Goal: Information Seeking & Learning: Learn about a topic

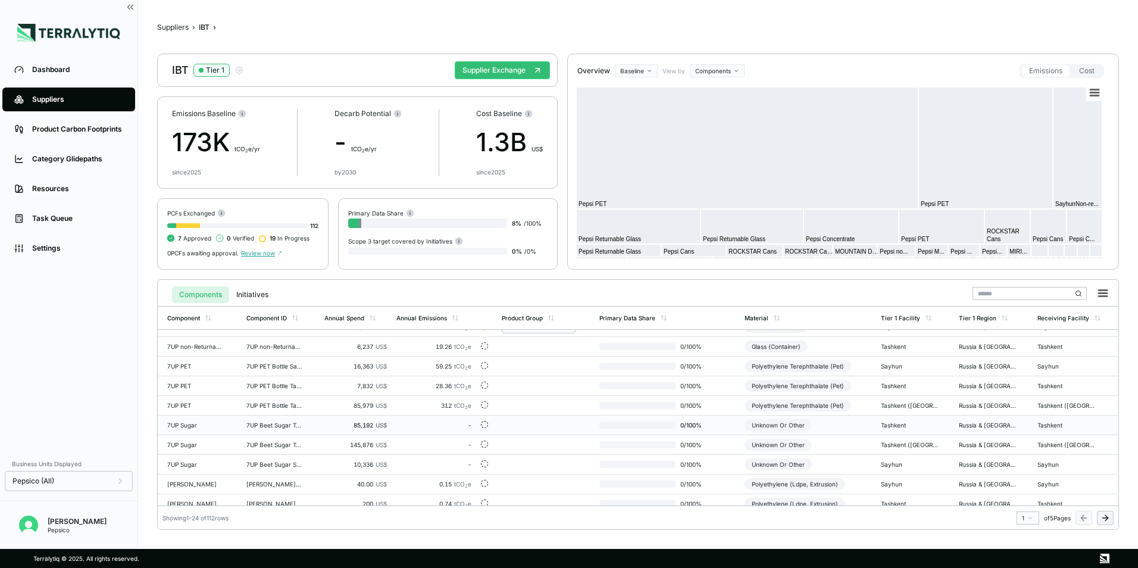
scroll to position [238, 0]
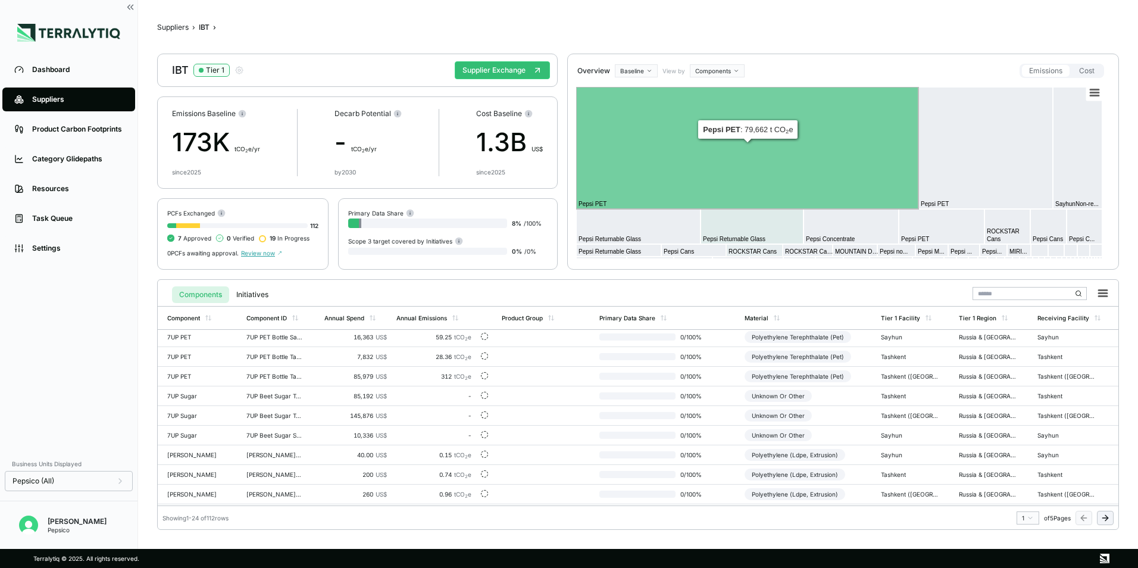
click at [723, 70] on html "Dashboard Suppliers Product Carbon Footprints Category Glidepaths Resources Tas…" at bounding box center [569, 284] width 1138 height 568
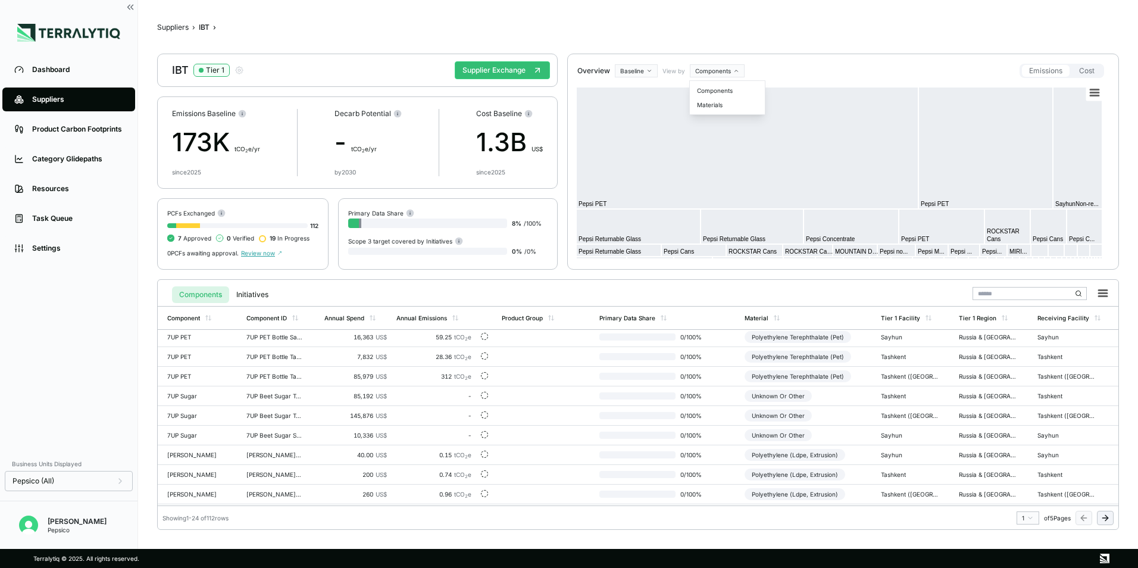
click at [764, 65] on html "Dashboard Suppliers Product Carbon Footprints Category Glidepaths Resources Tas…" at bounding box center [569, 284] width 1138 height 568
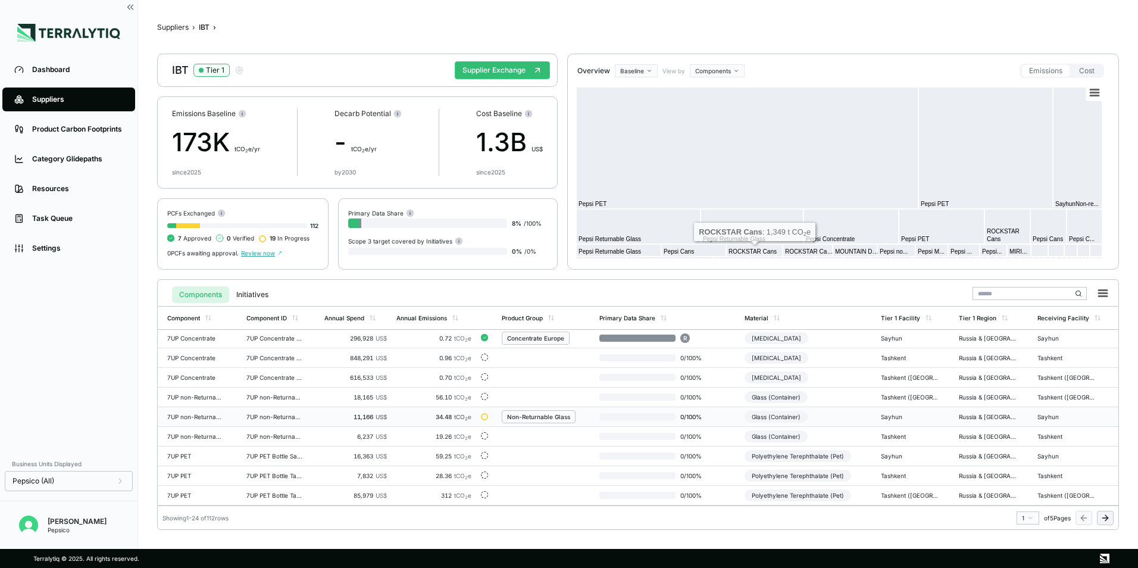
scroll to position [0, 0]
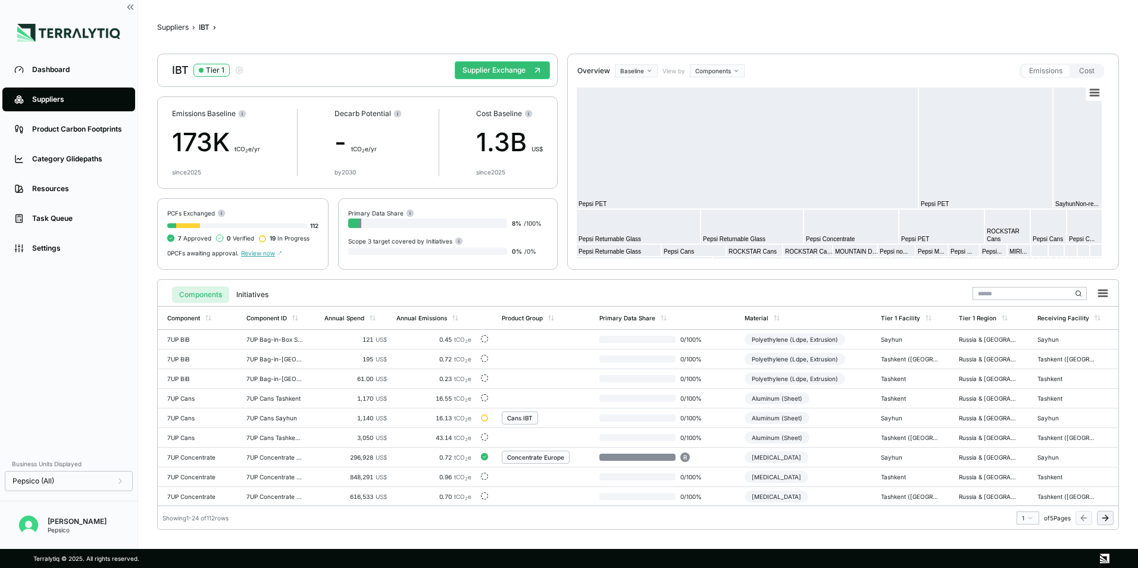
click at [635, 69] on html "Dashboard Suppliers Product Carbon Footprints Category Glidepaths Resources Tas…" at bounding box center [569, 284] width 1138 height 568
click at [677, 39] on html "Dashboard Suppliers Product Carbon Footprints Category Glidepaths Resources Tas…" at bounding box center [569, 284] width 1138 height 568
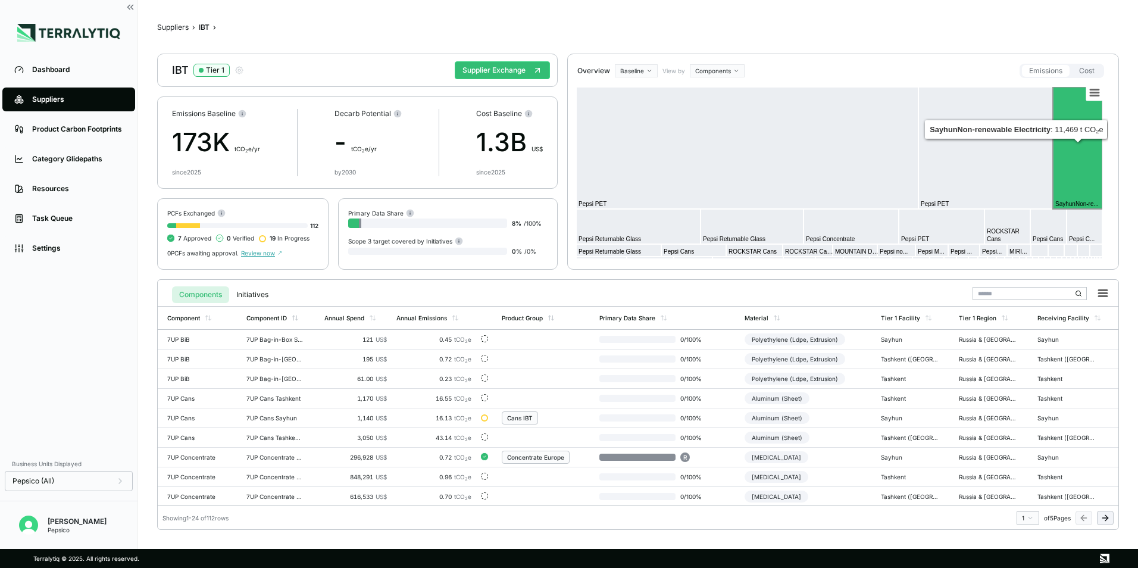
click at [1076, 171] on rect at bounding box center [1077, 148] width 49 height 122
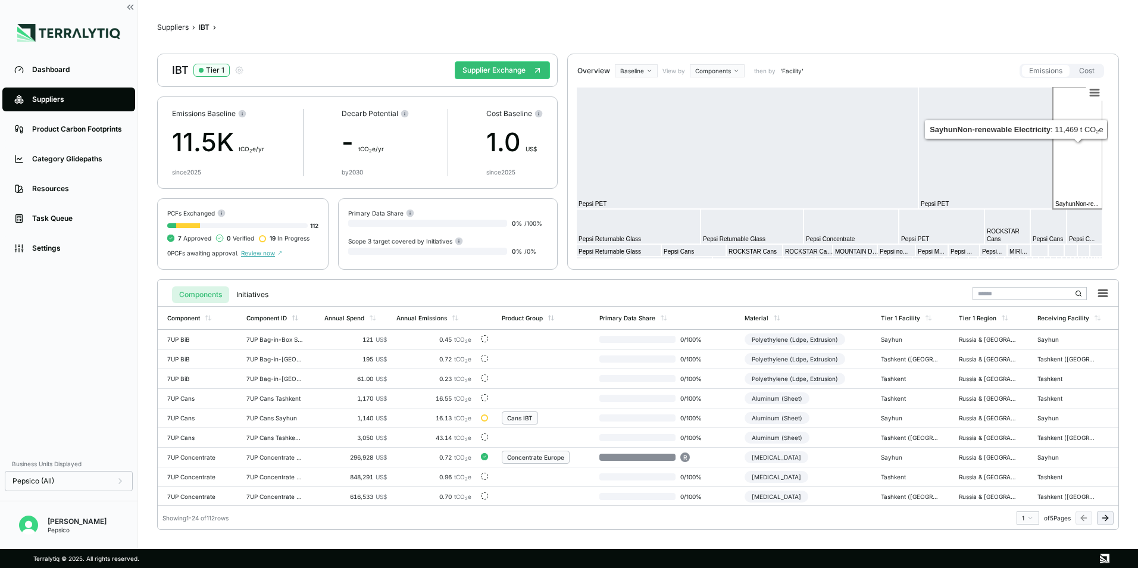
click at [1070, 171] on rect at bounding box center [1077, 148] width 49 height 122
click at [417, 314] on div "Annual Emissions" at bounding box center [422, 317] width 51 height 7
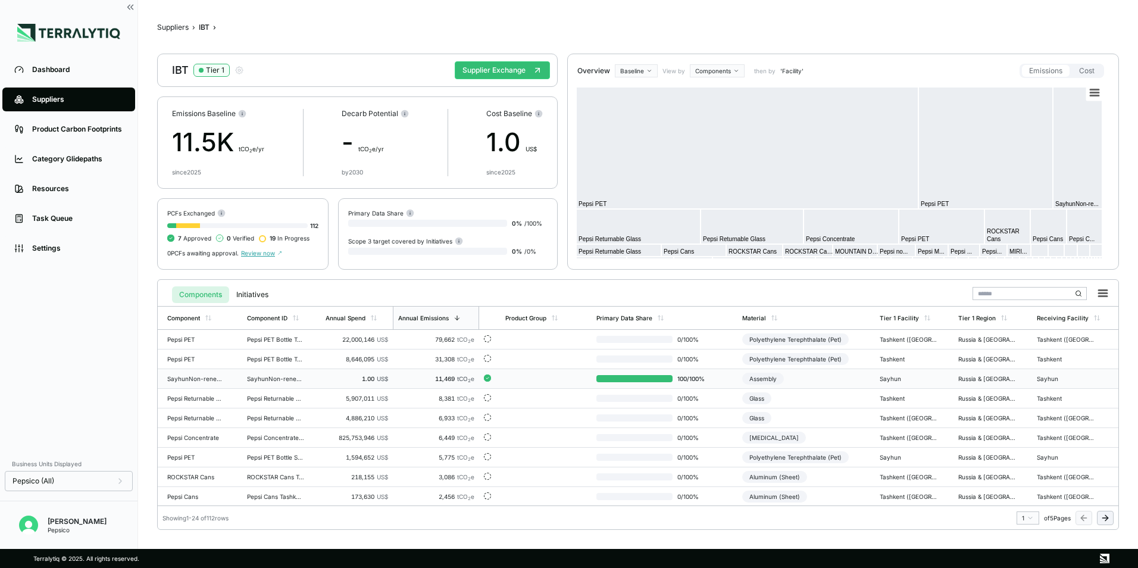
click at [440, 377] on div "11,469 tCO 2 e" at bounding box center [436, 378] width 77 height 7
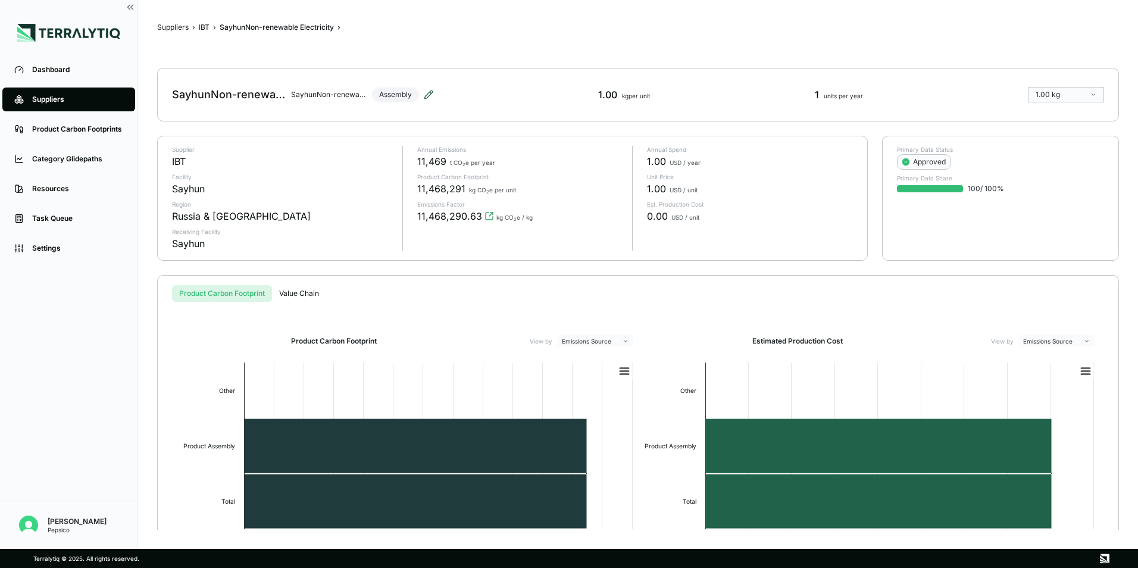
click at [432, 93] on icon at bounding box center [431, 93] width 2 height 2
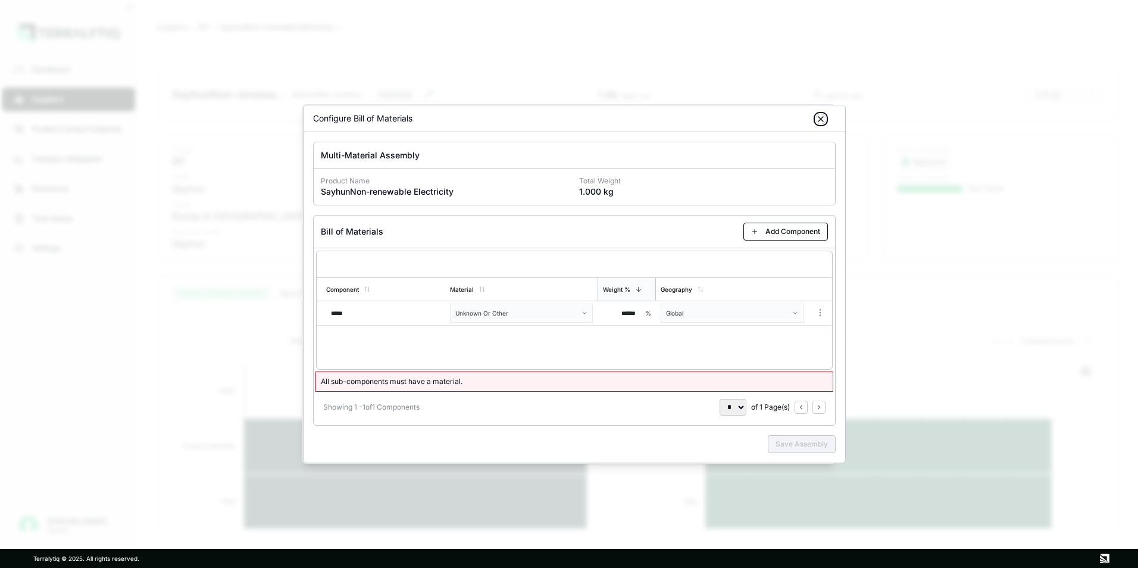
click at [822, 121] on icon "button" at bounding box center [821, 119] width 10 height 10
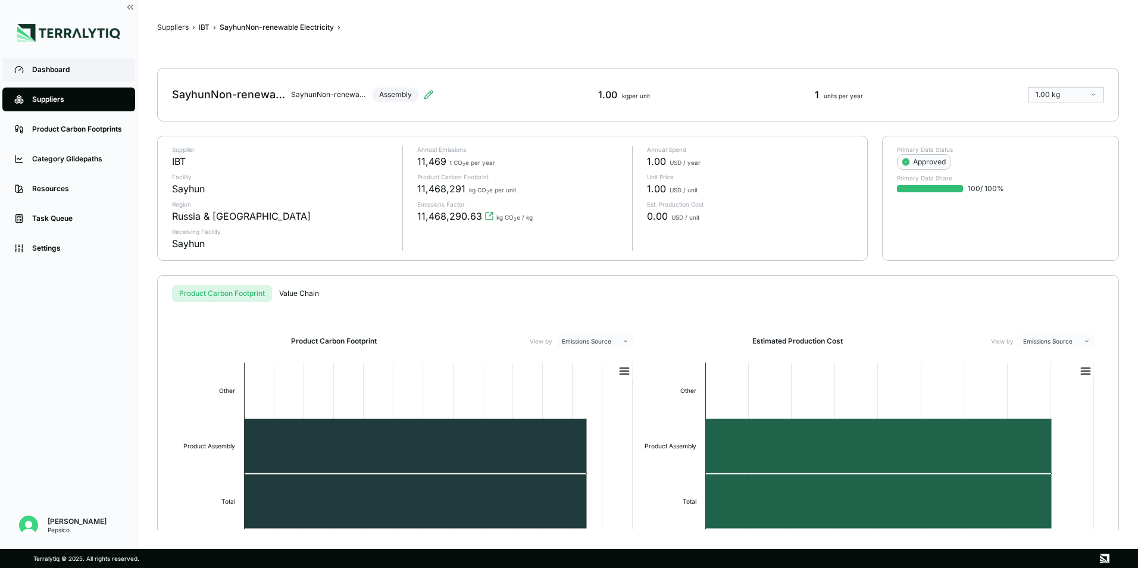
click at [71, 70] on div "Dashboard" at bounding box center [77, 70] width 91 height 10
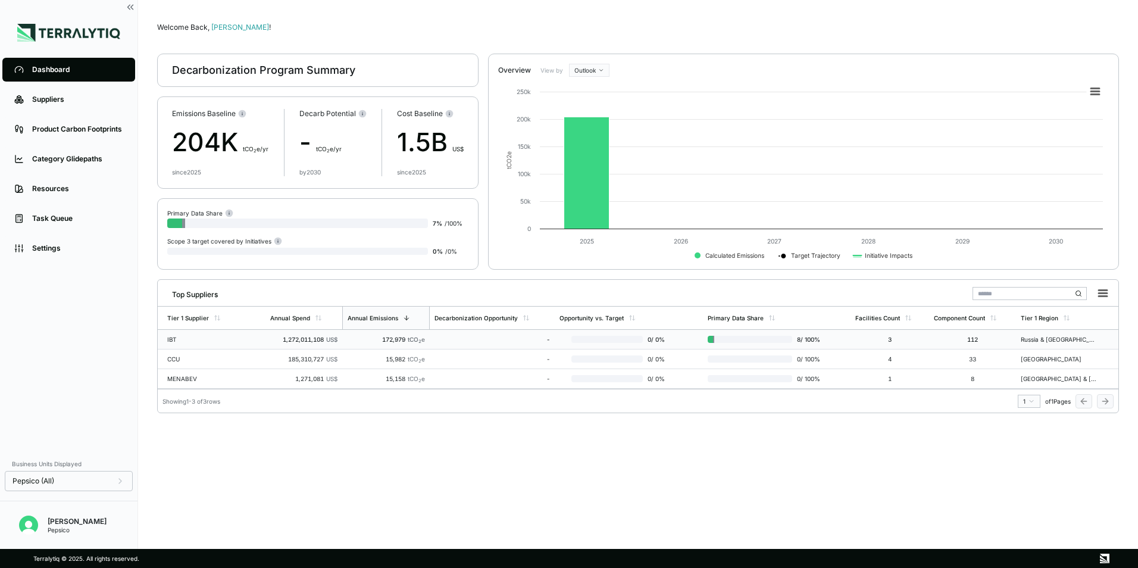
click at [172, 339] on div "IBT" at bounding box center [205, 339] width 76 height 7
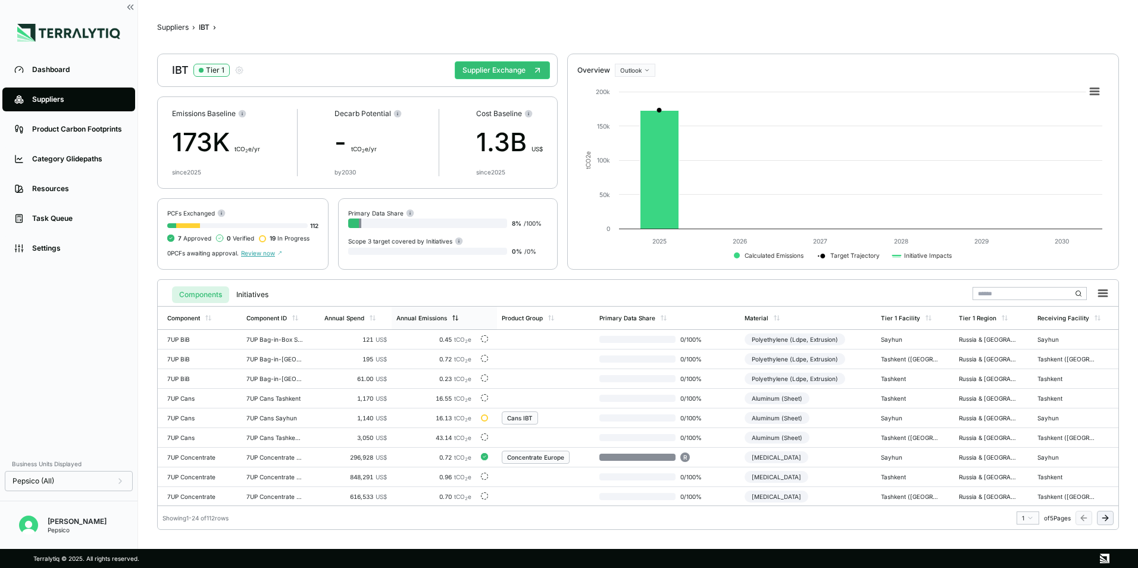
click at [424, 319] on div "Annual Emissions" at bounding box center [422, 317] width 51 height 7
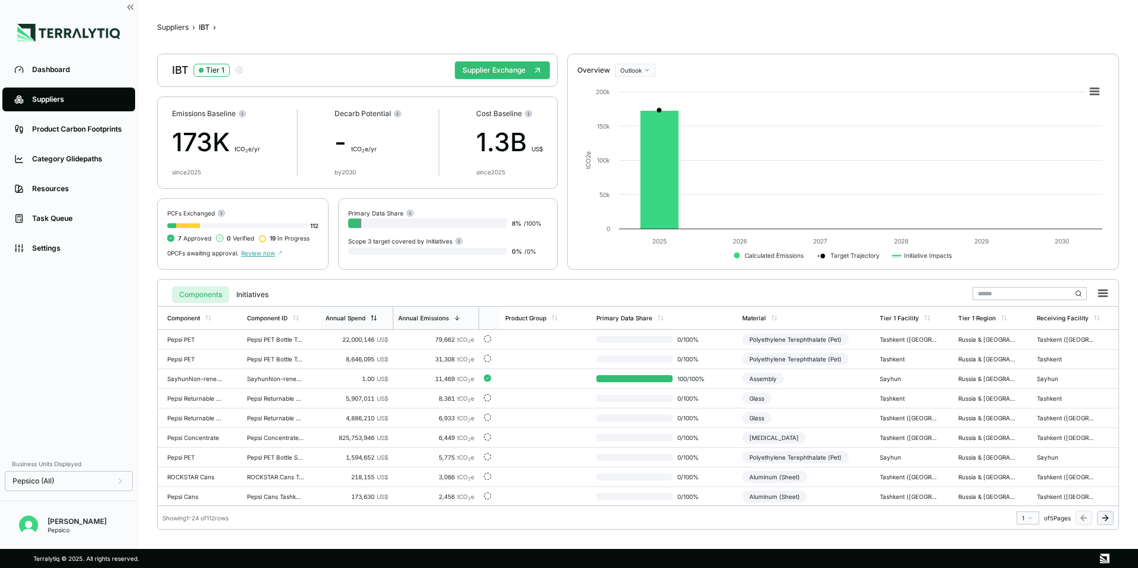
click at [369, 314] on div "Annual Spend" at bounding box center [352, 317] width 52 height 7
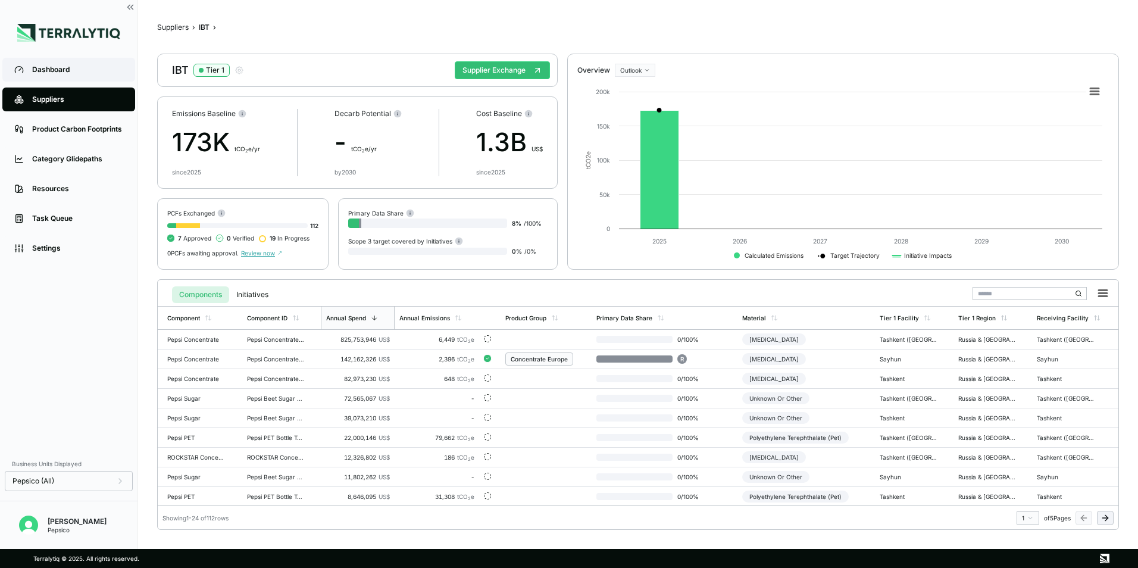
click at [65, 69] on div "Dashboard" at bounding box center [77, 70] width 91 height 10
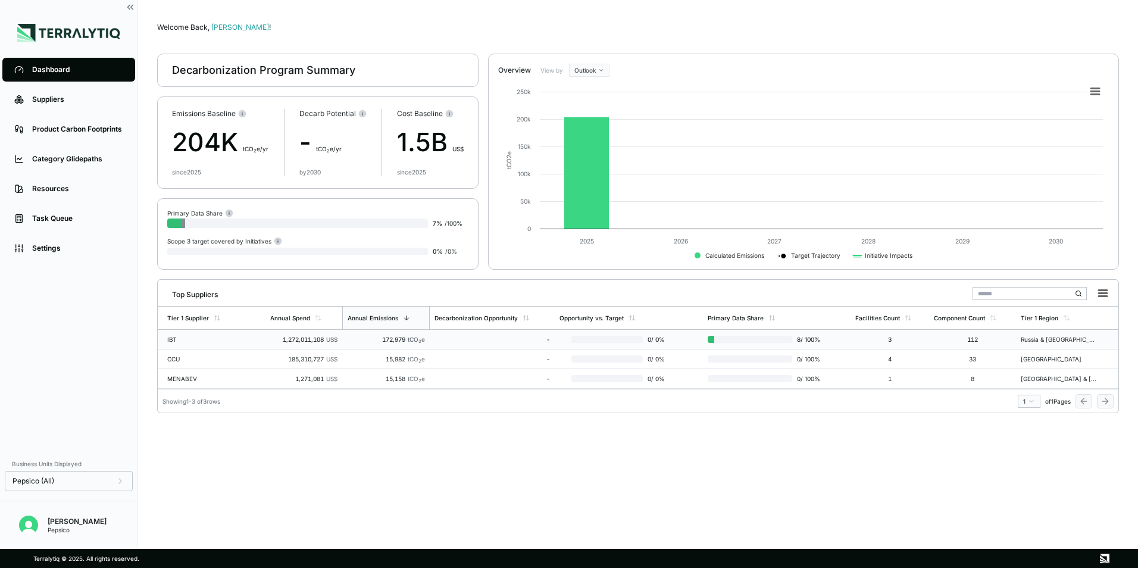
click at [792, 341] on div at bounding box center [750, 339] width 85 height 7
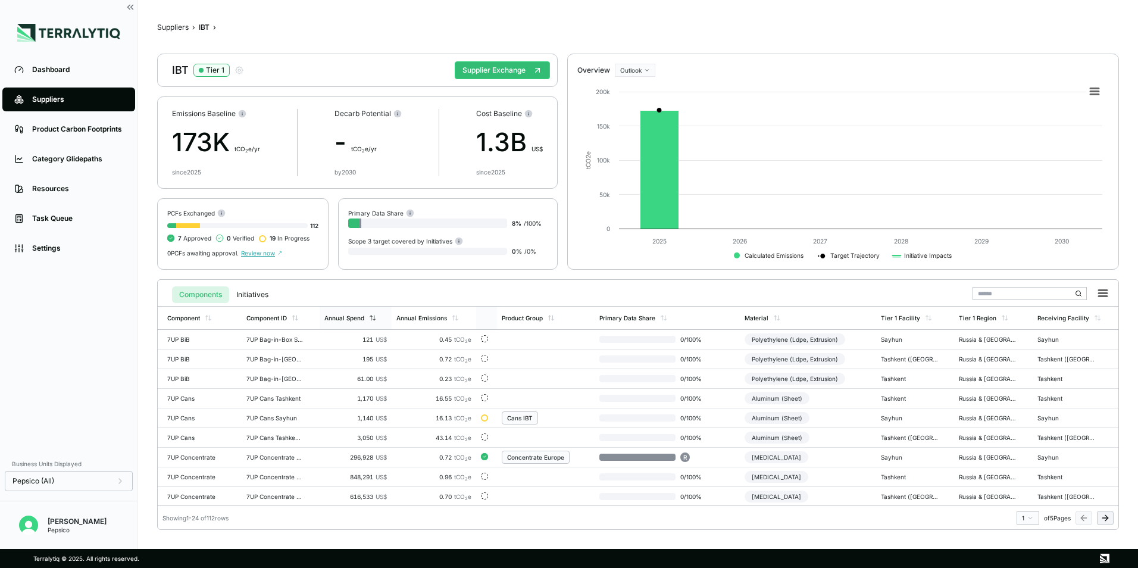
click at [365, 315] on div "Annual Spend" at bounding box center [350, 317] width 52 height 7
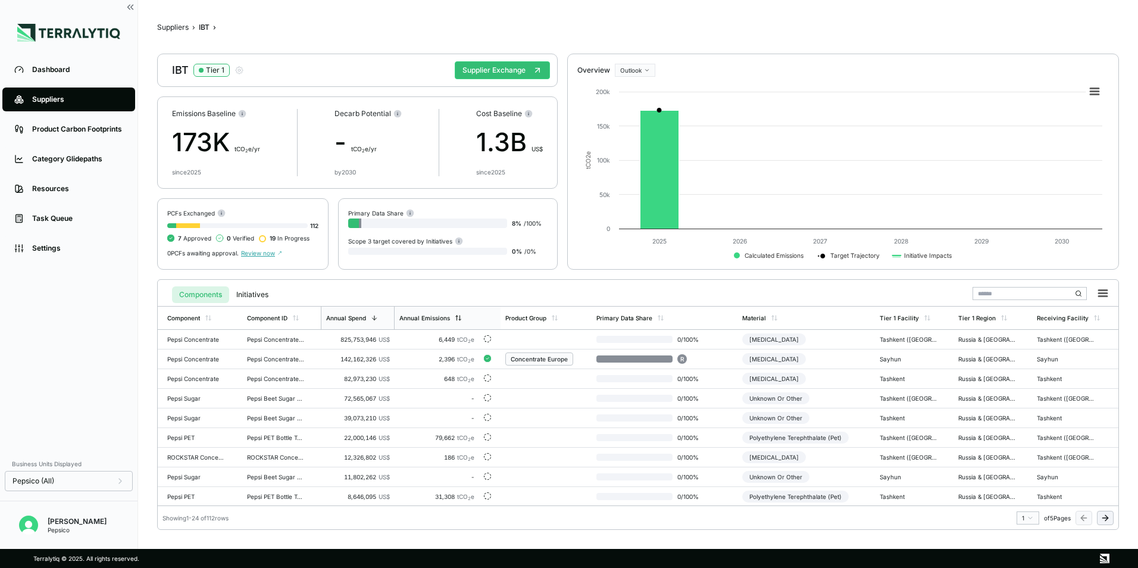
click at [424, 310] on div "Annual Emissions" at bounding box center [437, 318] width 85 height 23
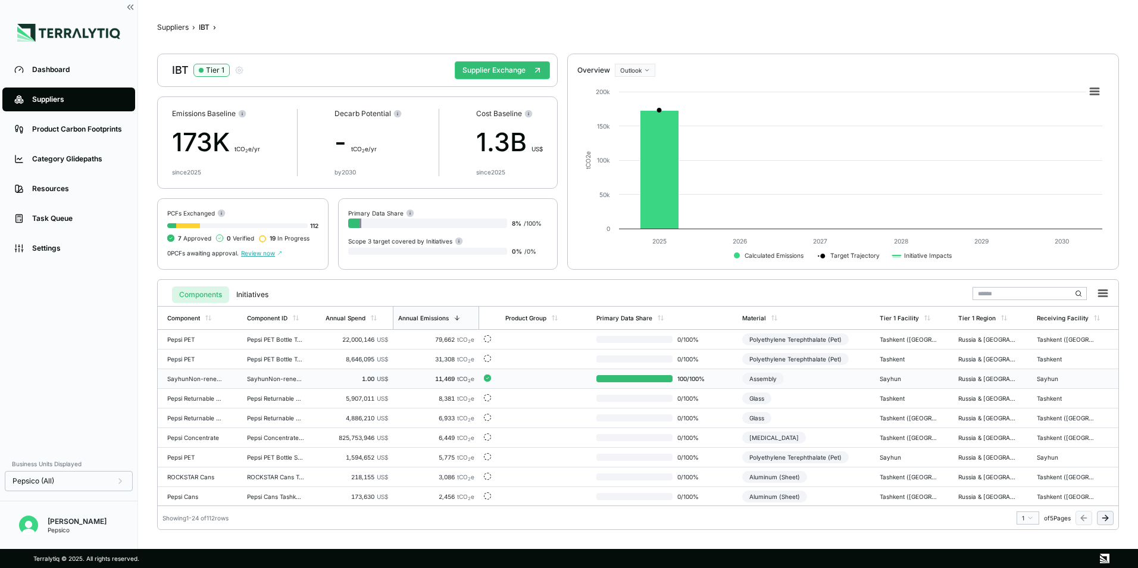
click at [723, 381] on td "100 / 100 %" at bounding box center [665, 379] width 146 height 20
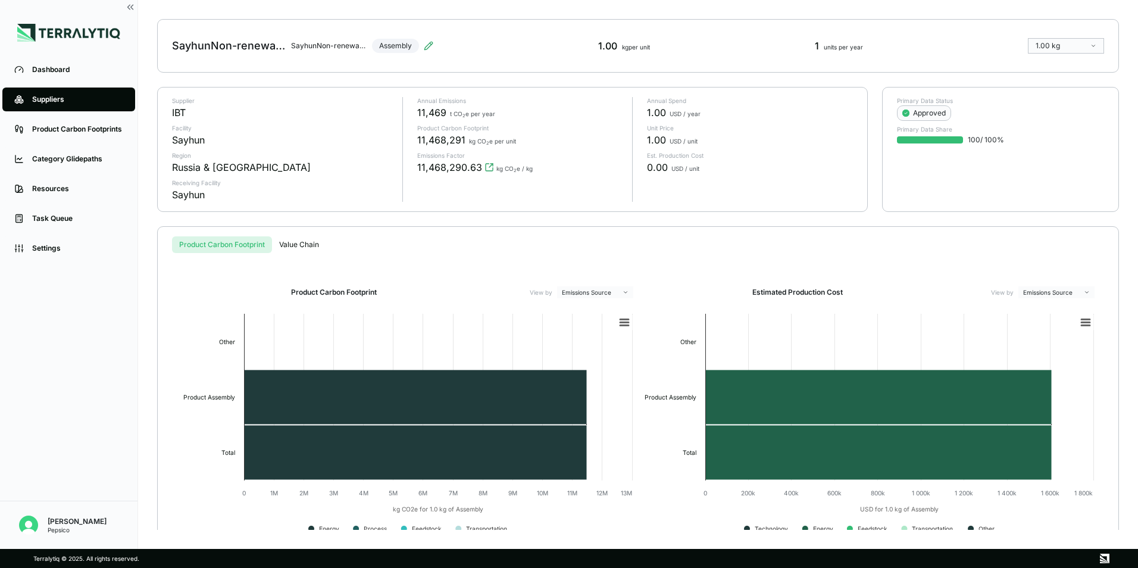
scroll to position [75, 0]
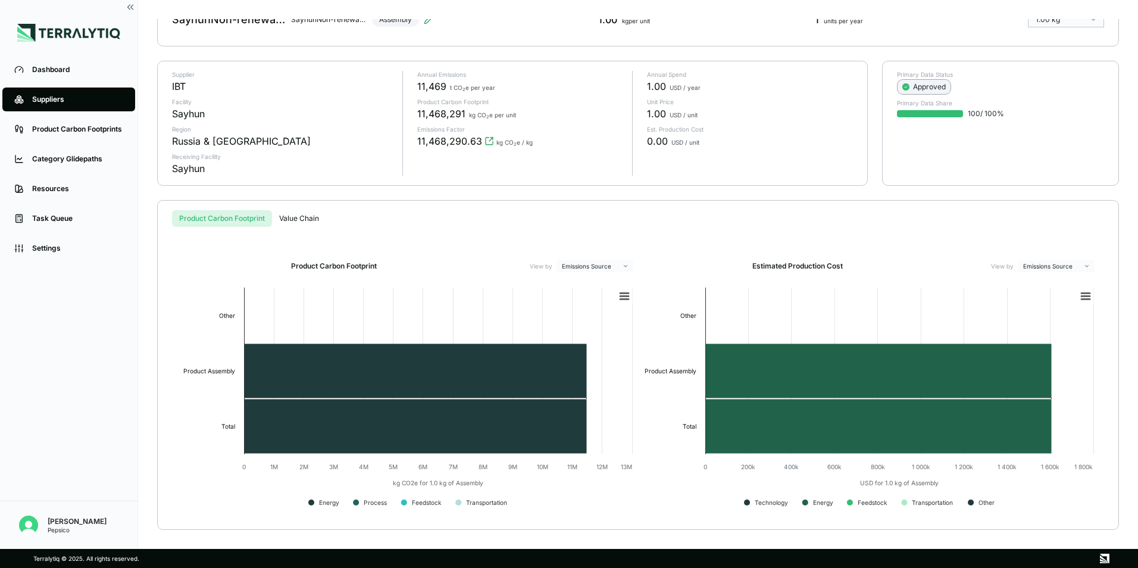
click at [919, 84] on div "Approved" at bounding box center [924, 87] width 43 height 10
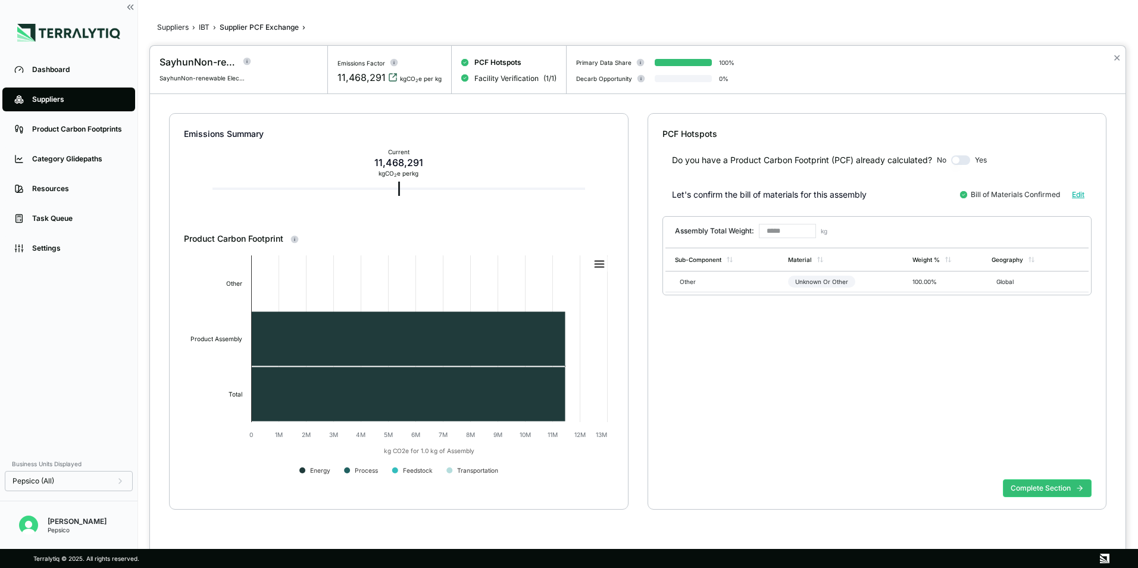
click at [390, 80] on icon "View audit trail" at bounding box center [393, 78] width 10 height 10
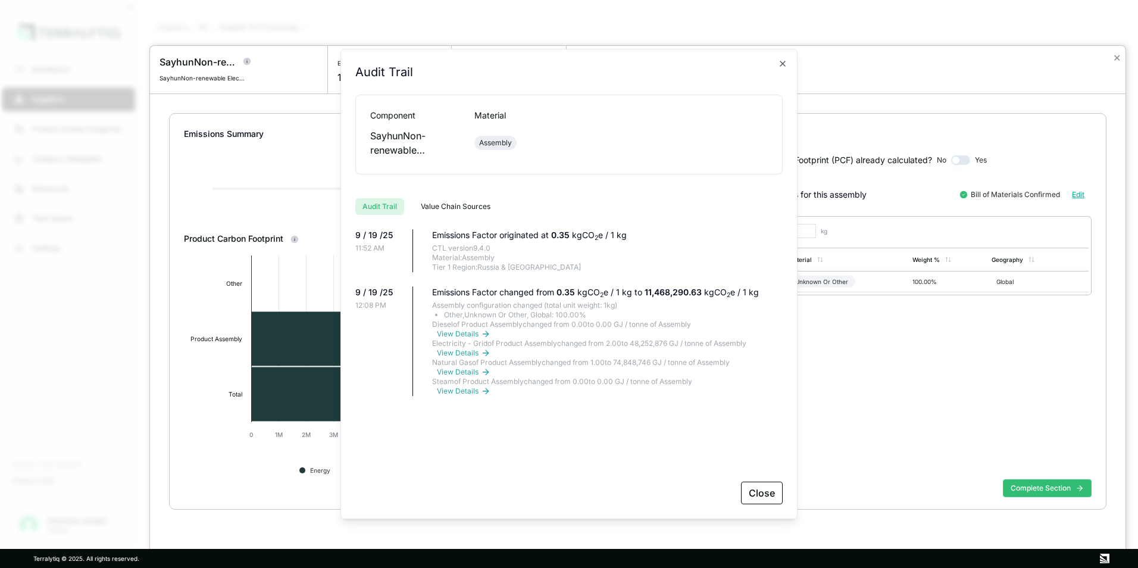
click at [789, 66] on div "Audit Trail Audit Trail Component Material SayhunNon-renewable Electricity Asse…" at bounding box center [569, 284] width 457 height 470
click at [787, 65] on icon "button" at bounding box center [783, 64] width 10 height 10
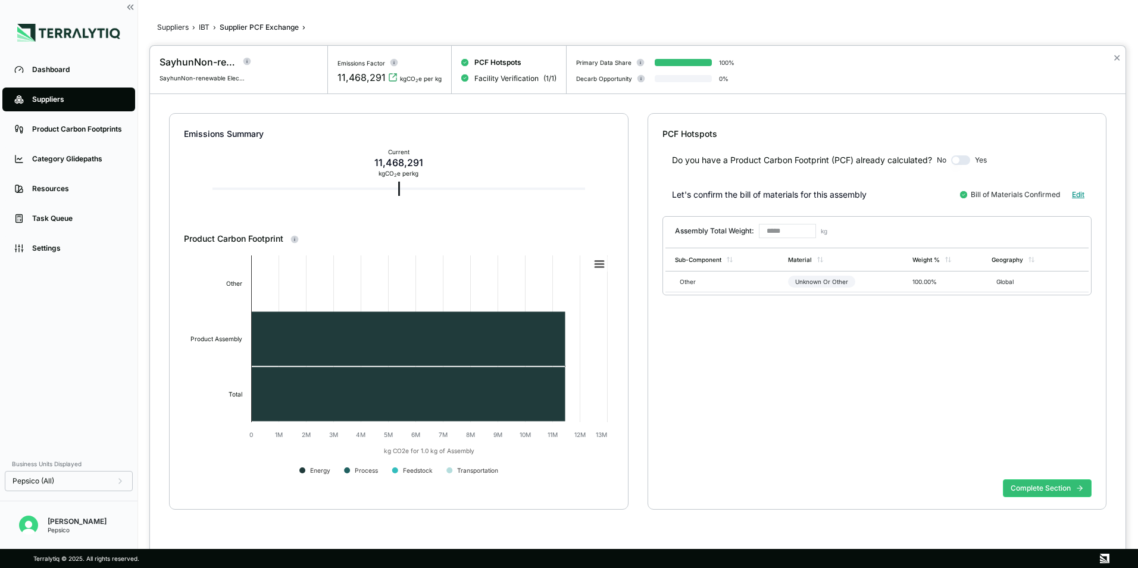
click at [1082, 191] on button "Edit" at bounding box center [1078, 194] width 27 height 17
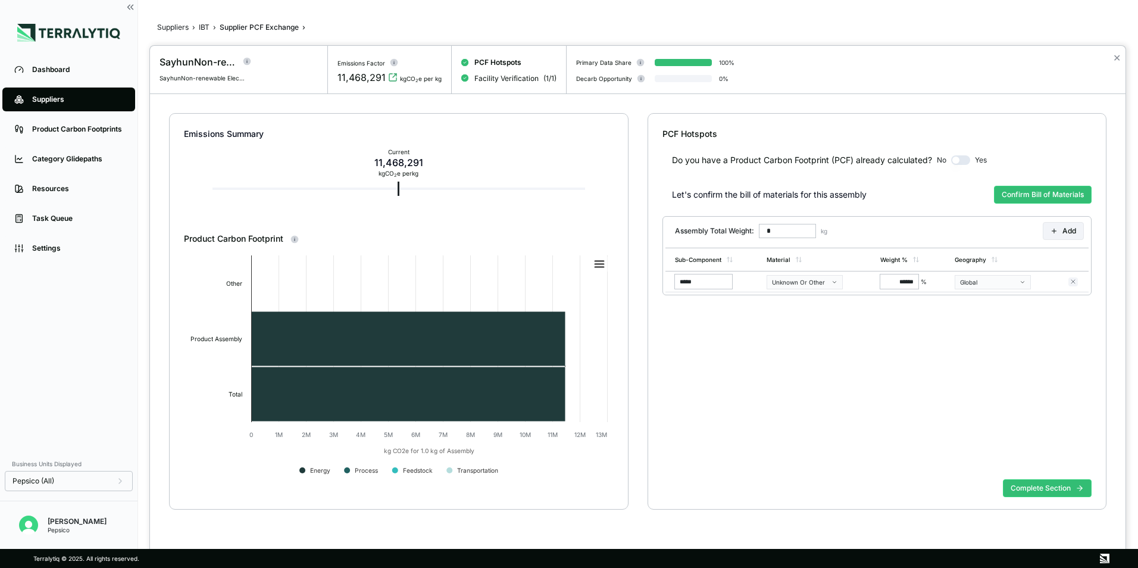
click at [1083, 191] on button "Confirm Bill of Materials" at bounding box center [1043, 195] width 98 height 18
type input "*****"
click at [842, 282] on div "Unknown Or Other" at bounding box center [821, 282] width 67 height 12
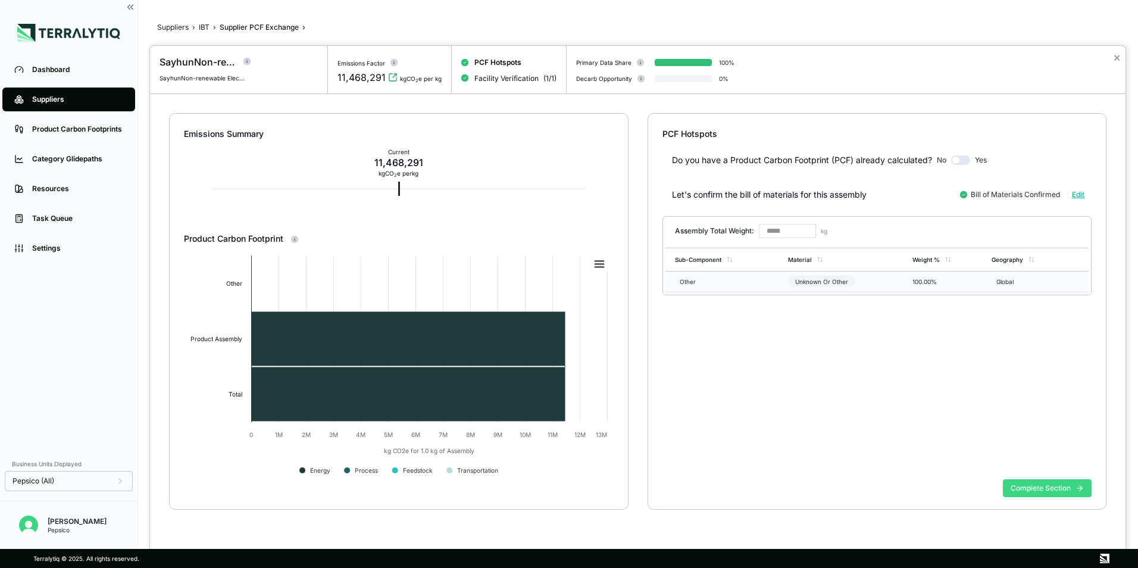
click at [1028, 486] on button "Complete Section" at bounding box center [1047, 488] width 89 height 18
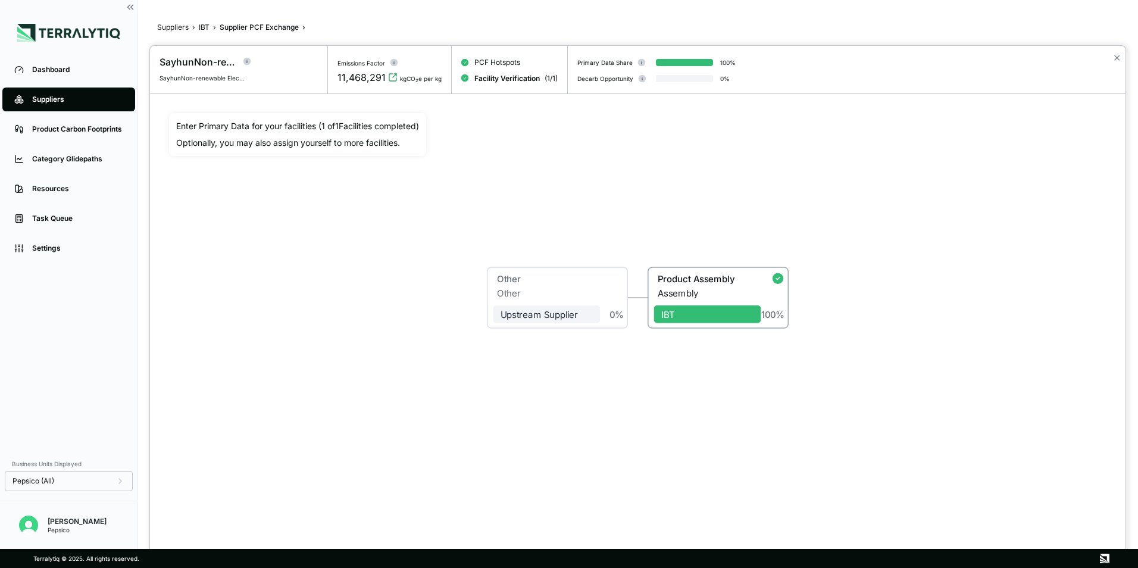
click at [475, 171] on div "Other Other Upstream Supplier 0 % Product Assembly Assembly IBT 100 %" at bounding box center [638, 298] width 938 height 370
click at [201, 30] on div at bounding box center [569, 284] width 1138 height 568
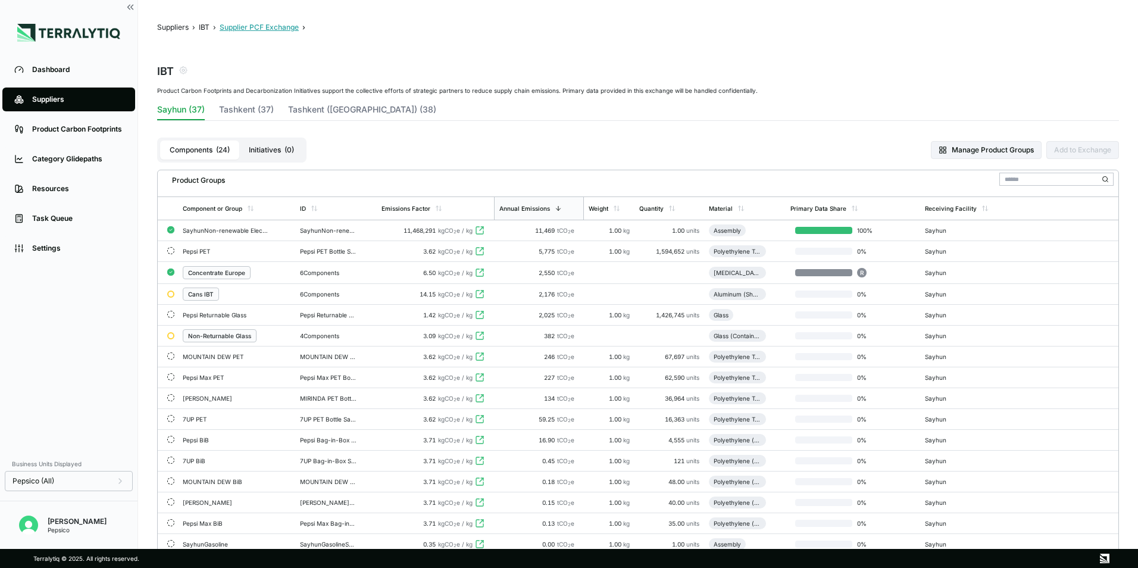
click at [226, 29] on button "Supplier PCF Exchange" at bounding box center [259, 28] width 79 height 10
click at [326, 226] on td "SayhunNon-renewable ElectricitySayhunAssembly" at bounding box center [336, 230] width 82 height 21
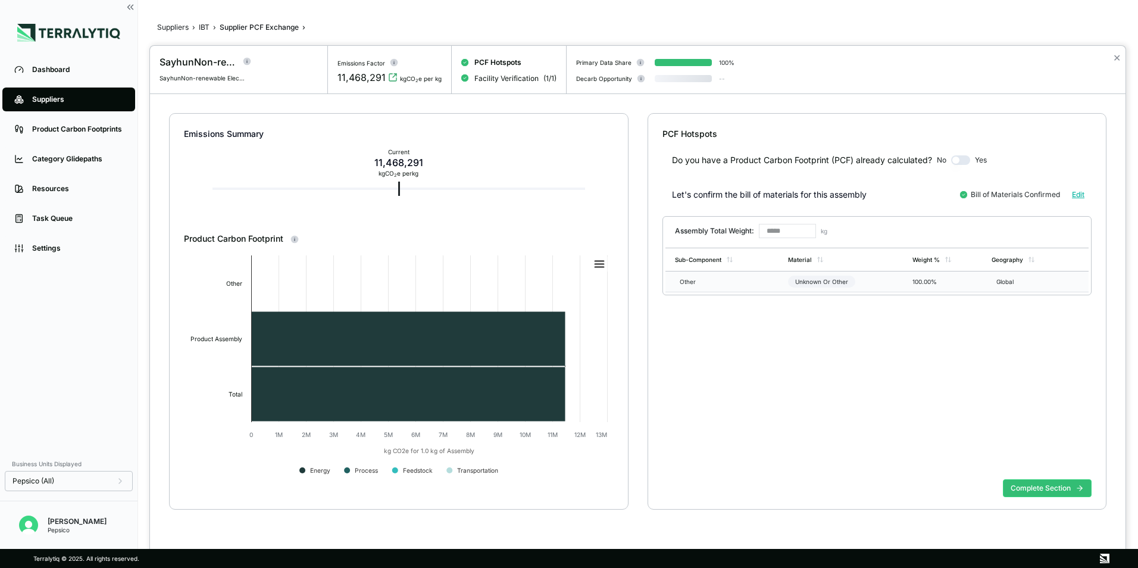
click at [829, 277] on div "Unknown Or Other" at bounding box center [821, 282] width 67 height 12
click at [479, 79] on span "Facility Verification" at bounding box center [506, 79] width 64 height 10
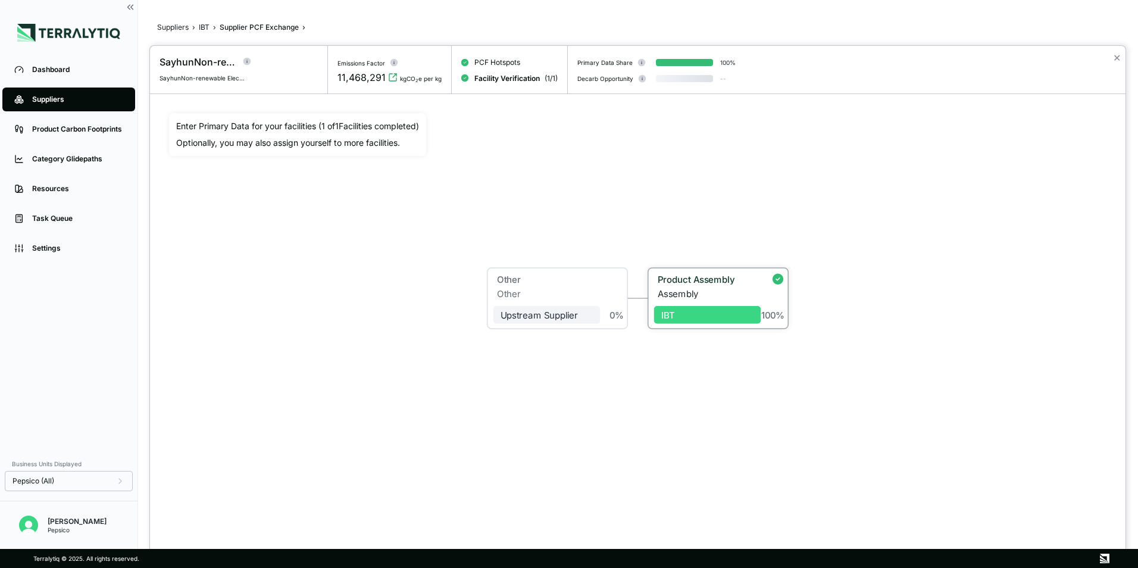
click at [699, 319] on div "IBT" at bounding box center [707, 315] width 93 height 11
click at [697, 279] on div "Product Assembly" at bounding box center [706, 279] width 96 height 11
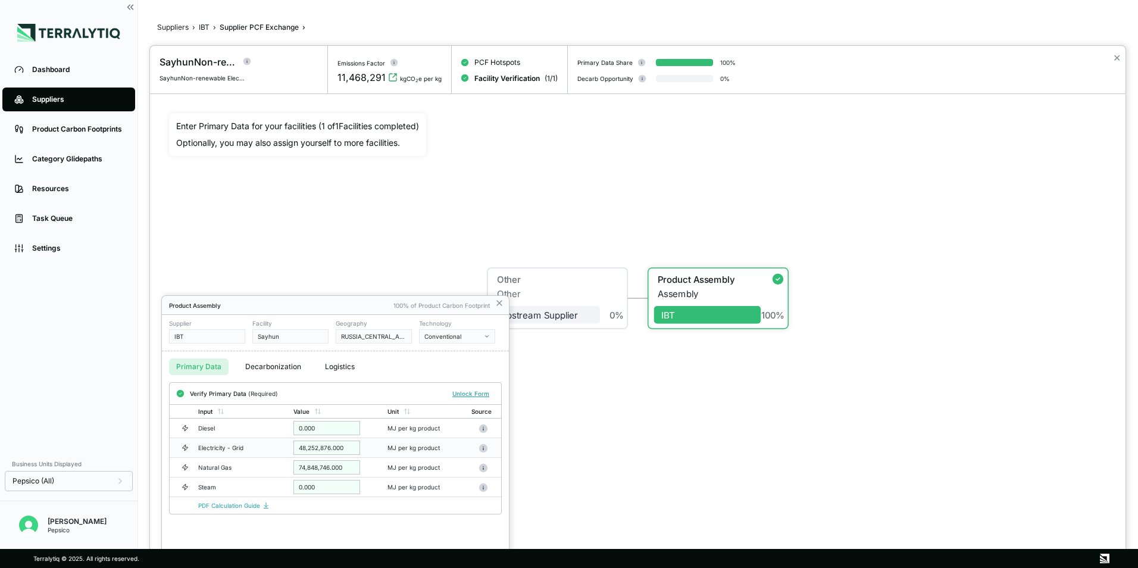
click at [350, 448] on div "48,252,876.000" at bounding box center [327, 448] width 67 height 14
click at [51, 71] on div at bounding box center [569, 284] width 1138 height 568
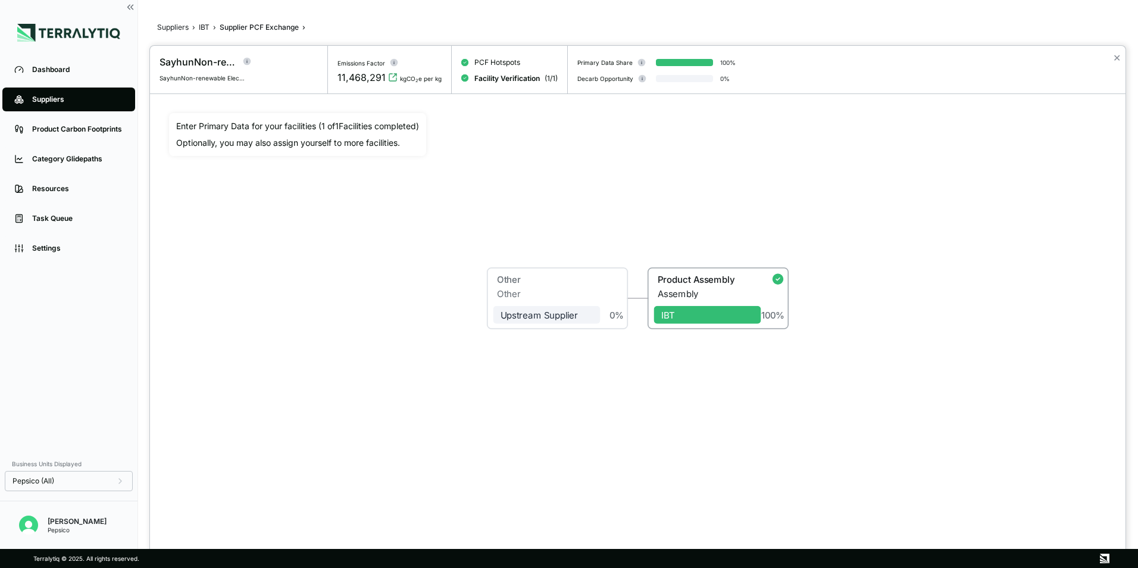
click at [53, 70] on div at bounding box center [569, 284] width 1138 height 568
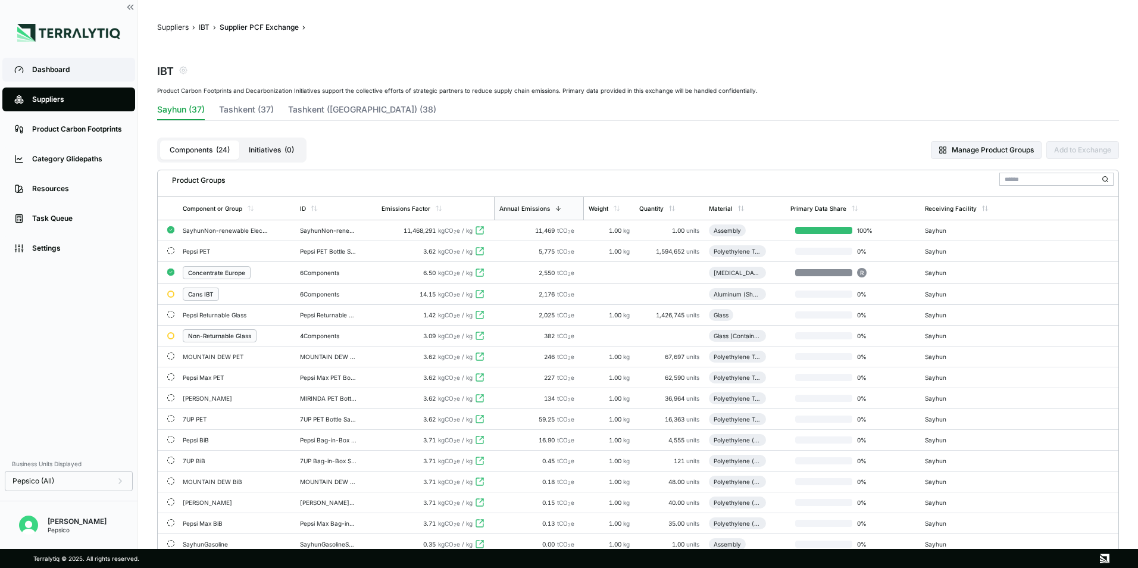
click at [57, 80] on link "Dashboard" at bounding box center [68, 70] width 133 height 24
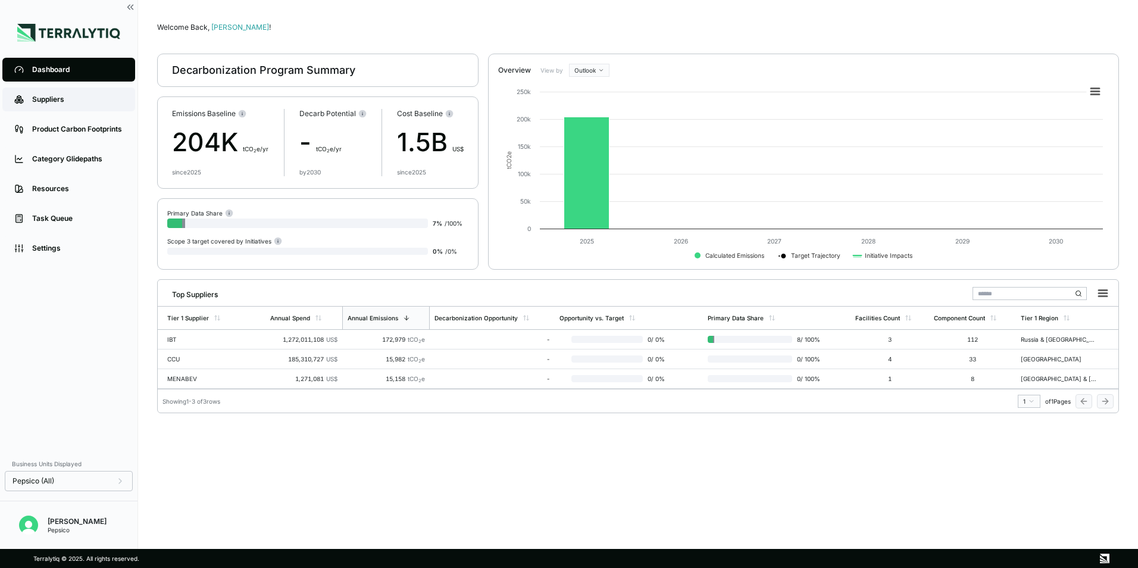
click at [57, 98] on div "Suppliers" at bounding box center [77, 100] width 91 height 10
